Goal: Task Accomplishment & Management: Manage account settings

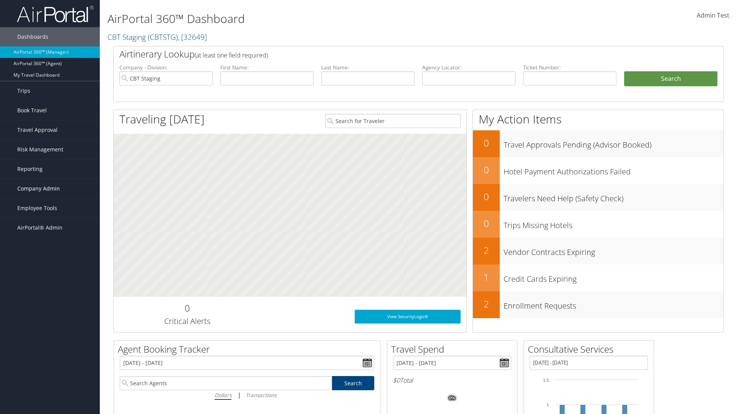
click at [50, 189] on span "Company Admin" at bounding box center [38, 188] width 43 height 19
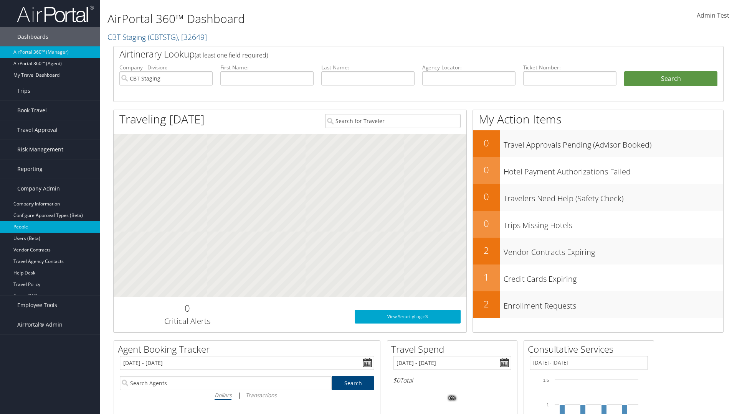
click at [50, 227] on link "People" at bounding box center [50, 227] width 100 height 12
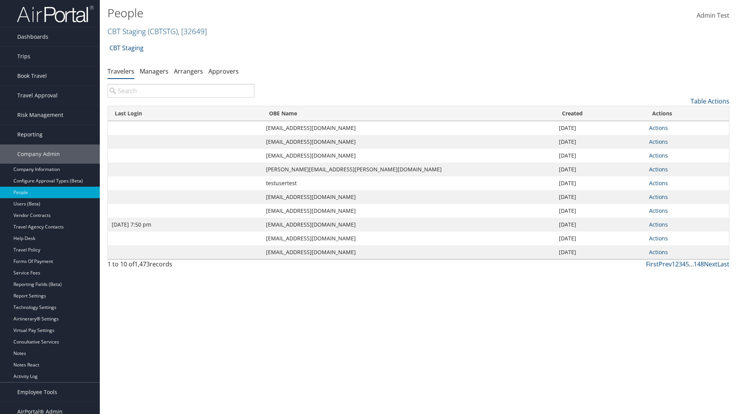
click at [181, 91] on input "search" at bounding box center [180, 91] width 147 height 14
type input "Jan 9, 2024 7:50 pm"
